Goal: Transaction & Acquisition: Obtain resource

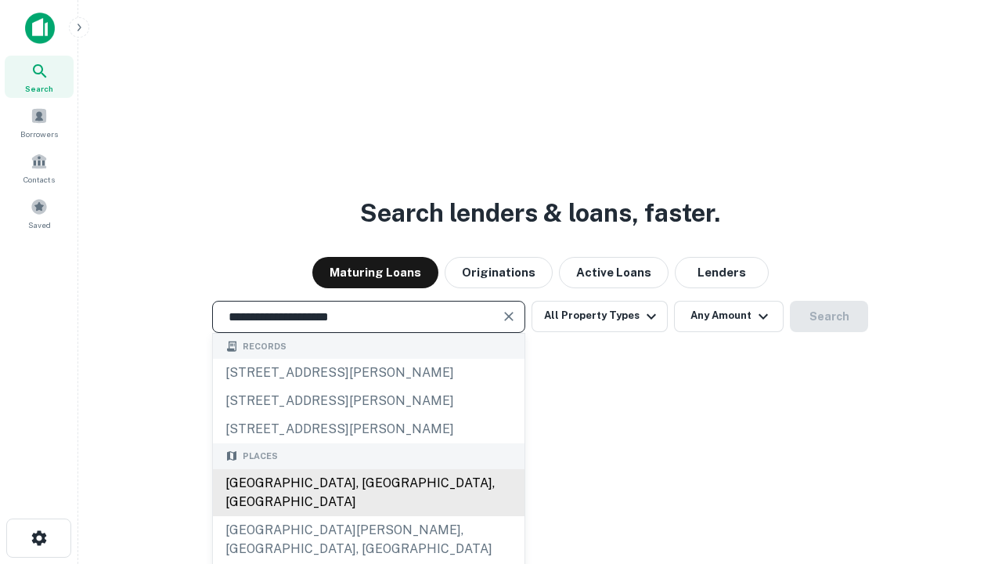
click at [368, 516] on div "[GEOGRAPHIC_DATA], [GEOGRAPHIC_DATA], [GEOGRAPHIC_DATA]" at bounding box center [369, 492] width 312 height 47
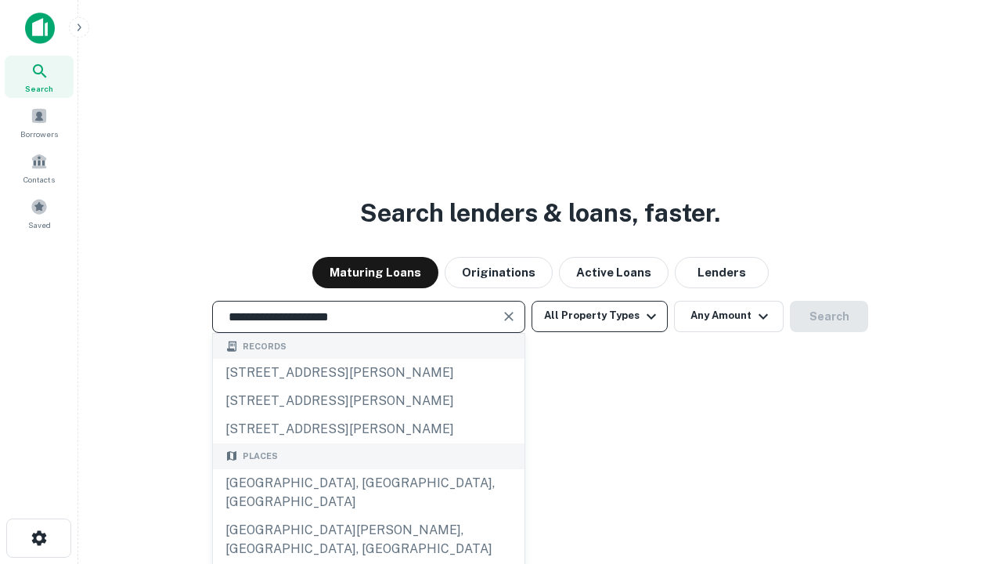
click at [600, 315] on button "All Property Types" at bounding box center [599, 316] width 136 height 31
type input "**********"
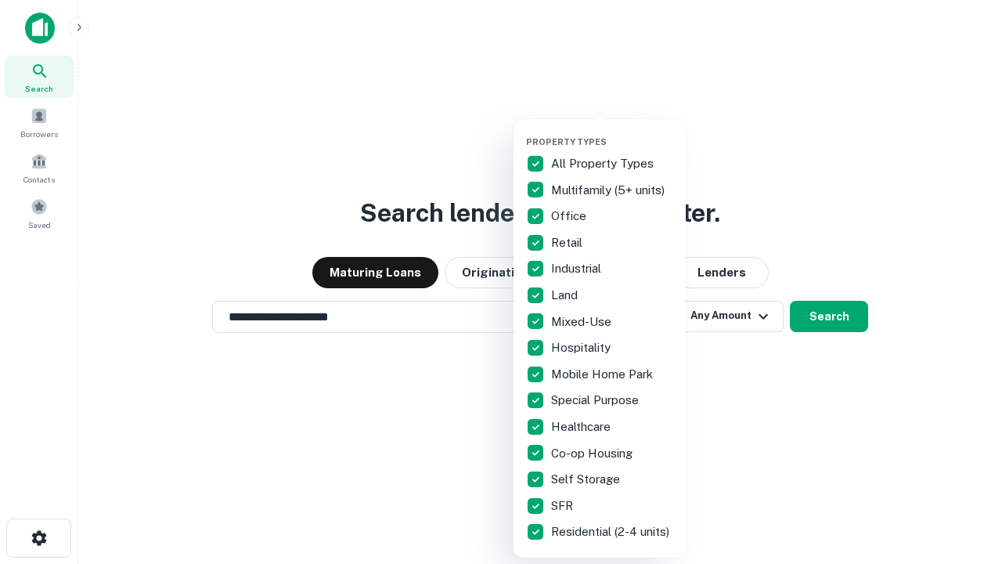
click at [612, 132] on button "button" at bounding box center [612, 132] width 172 height 1
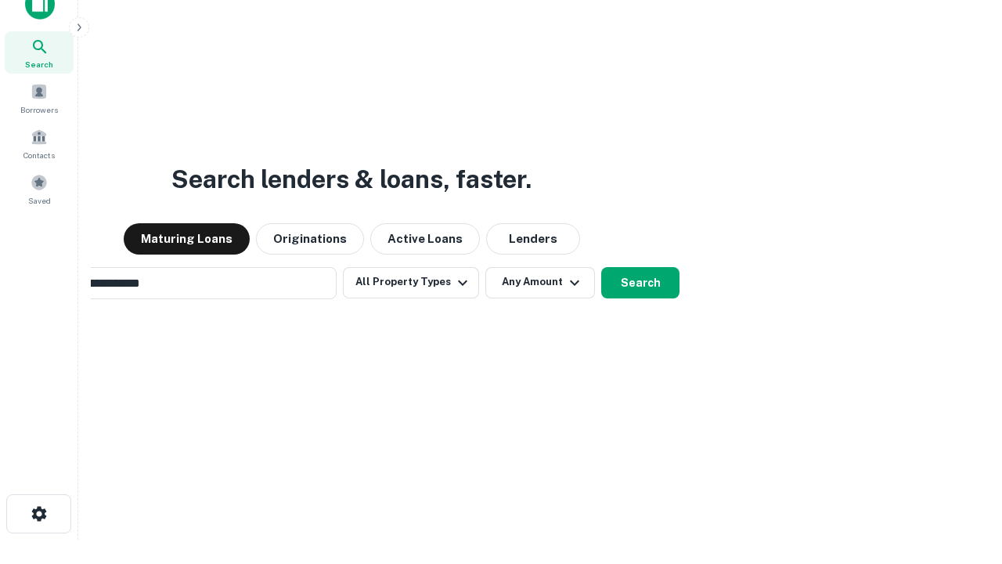
scroll to position [25, 0]
click at [485, 266] on button "Any Amount" at bounding box center [540, 281] width 110 height 31
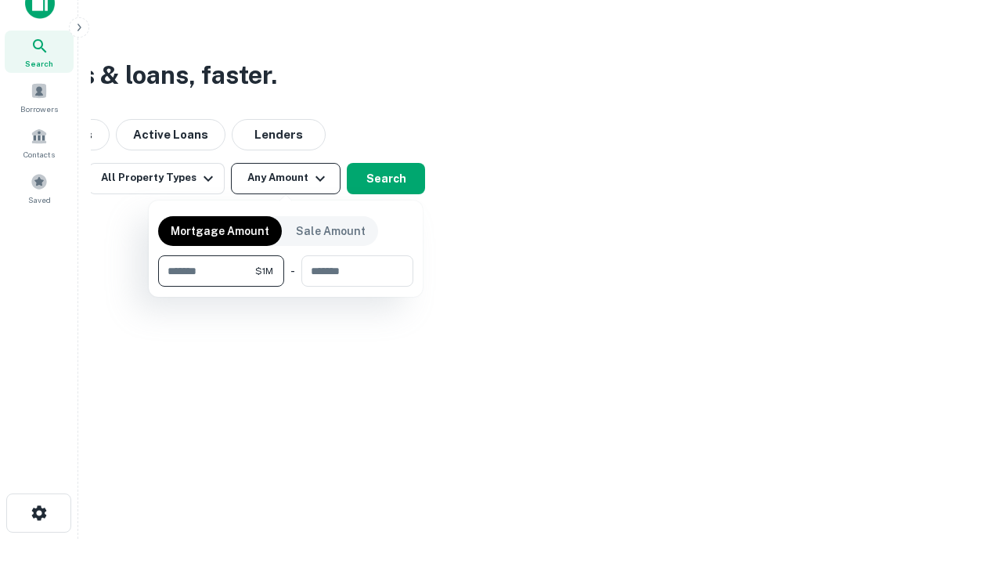
type input "*******"
click at [286, 286] on button "button" at bounding box center [285, 286] width 255 height 1
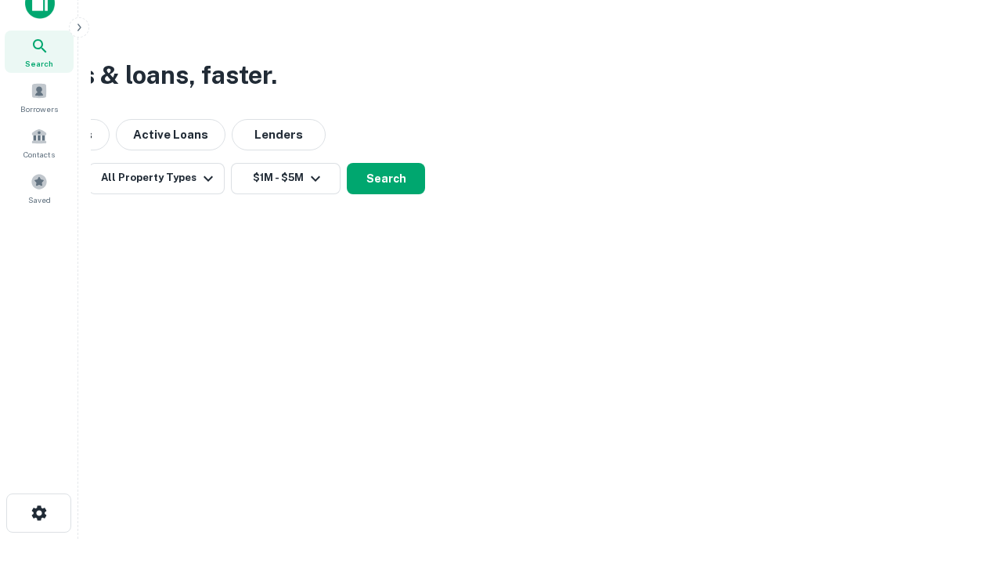
scroll to position [9, 289]
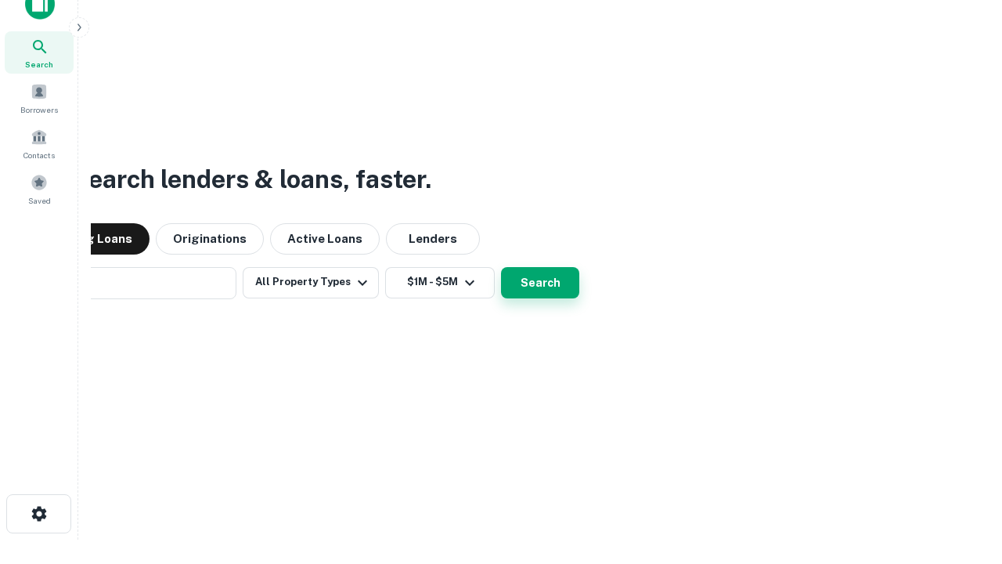
click at [501, 267] on button "Search" at bounding box center [540, 282] width 78 height 31
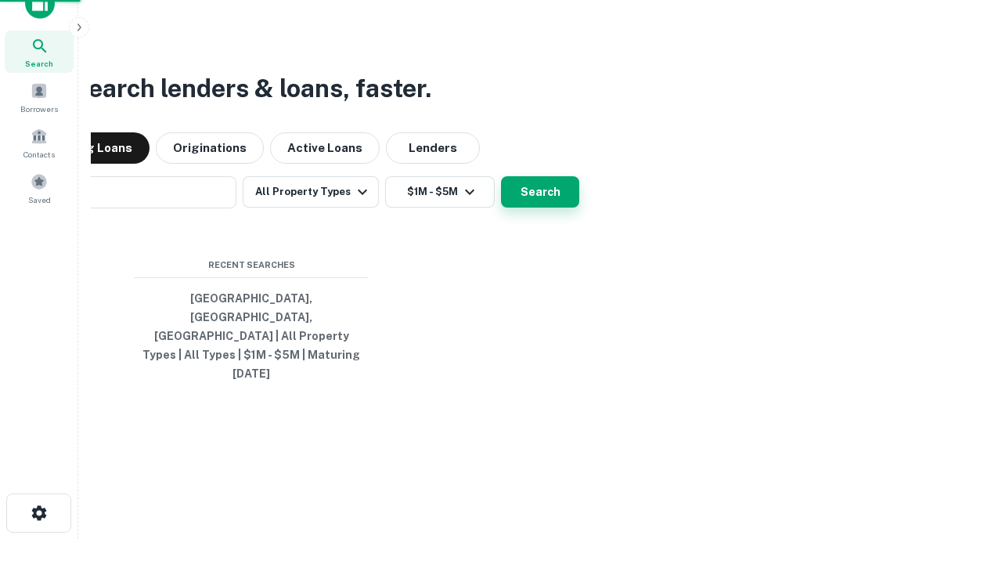
scroll to position [41, 443]
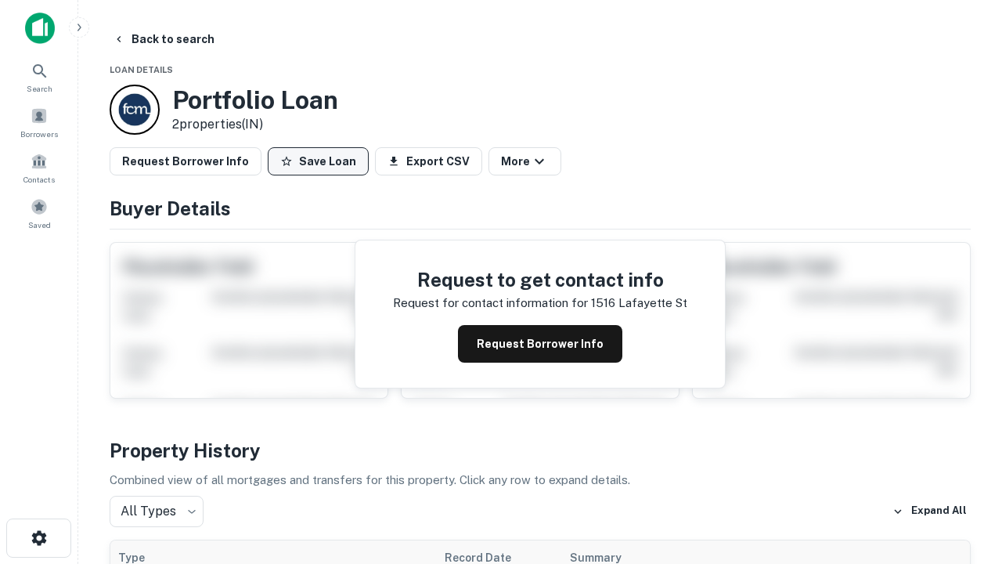
click at [318, 161] on button "Save Loan" at bounding box center [318, 161] width 101 height 28
click at [322, 161] on button "Loan Saved" at bounding box center [322, 161] width 108 height 28
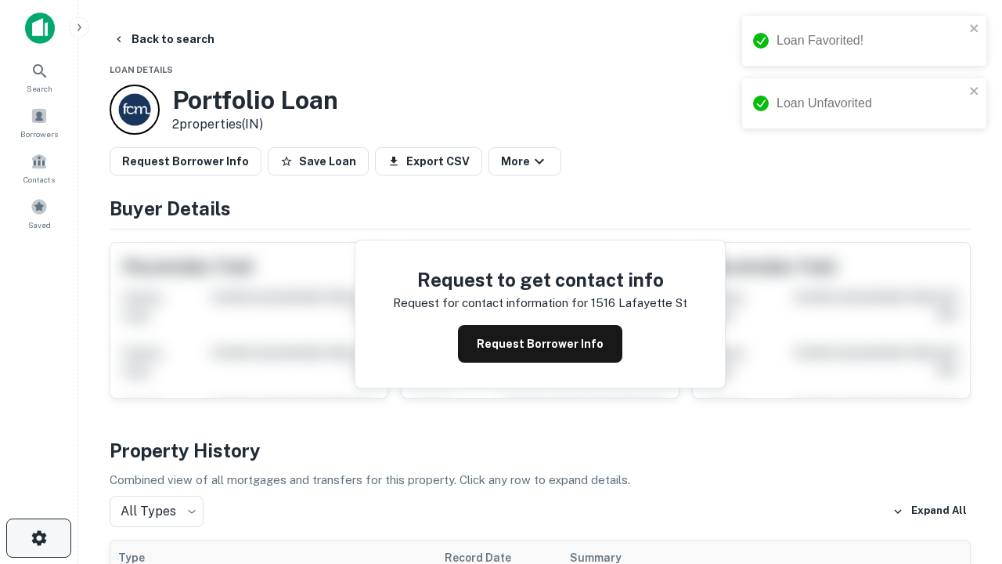
click at [38, 538] on icon "button" at bounding box center [39, 537] width 19 height 19
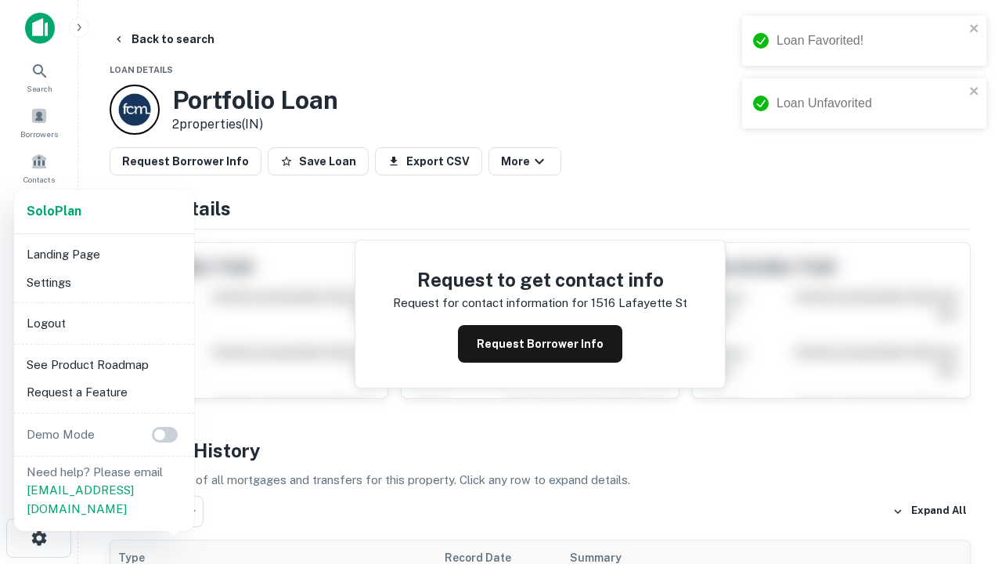
click at [103, 322] on li "Logout" at bounding box center [104, 323] width 168 height 28
